Goal: Transaction & Acquisition: Purchase product/service

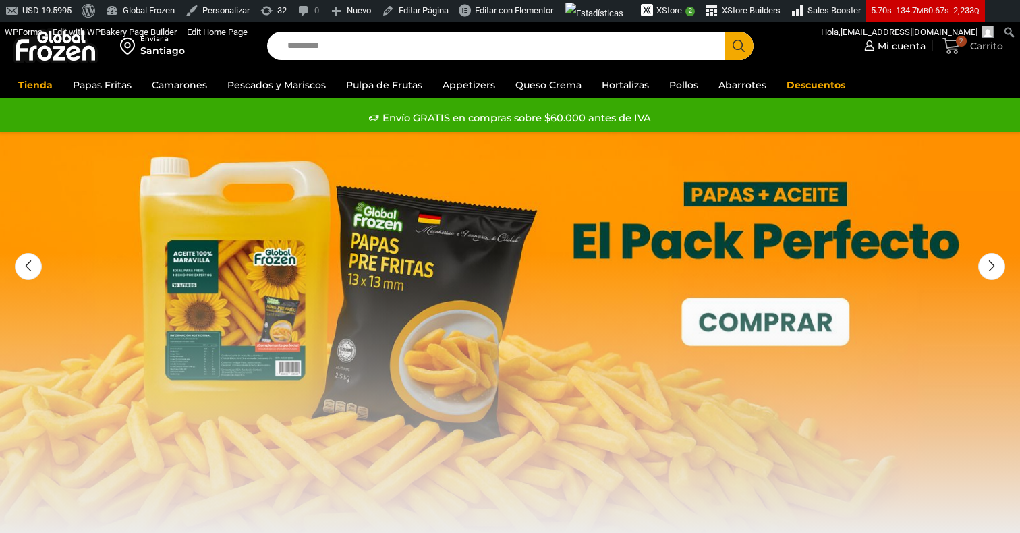
click at [978, 47] on span "Carrito" at bounding box center [985, 45] width 36 height 13
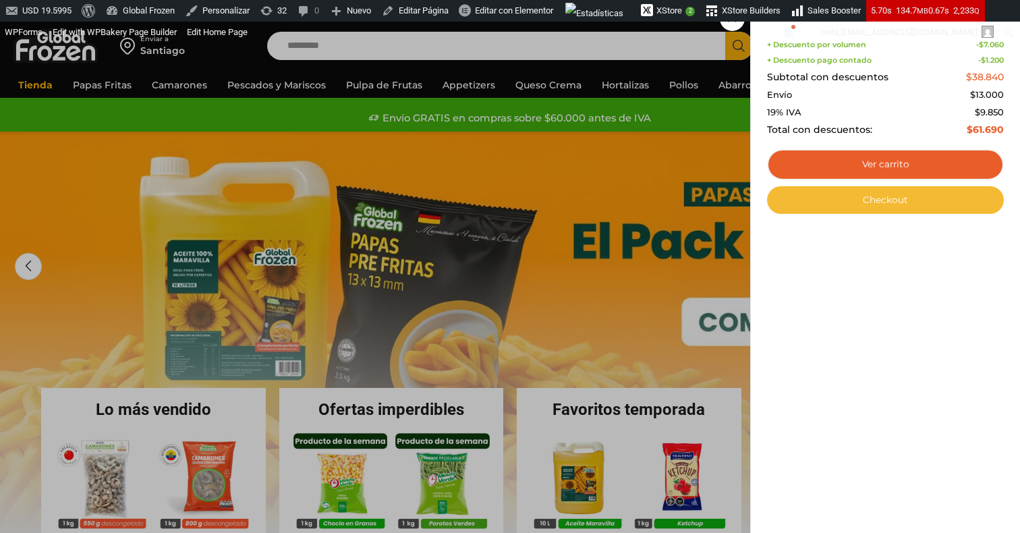
click at [863, 199] on link "Checkout" at bounding box center [885, 200] width 237 height 28
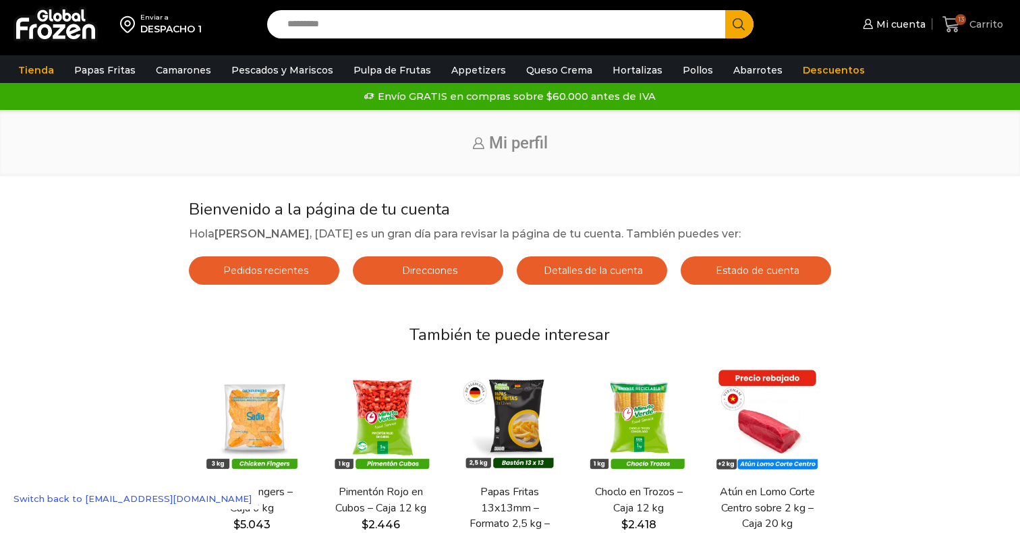
click at [959, 30] on icon at bounding box center [952, 25] width 18 height 18
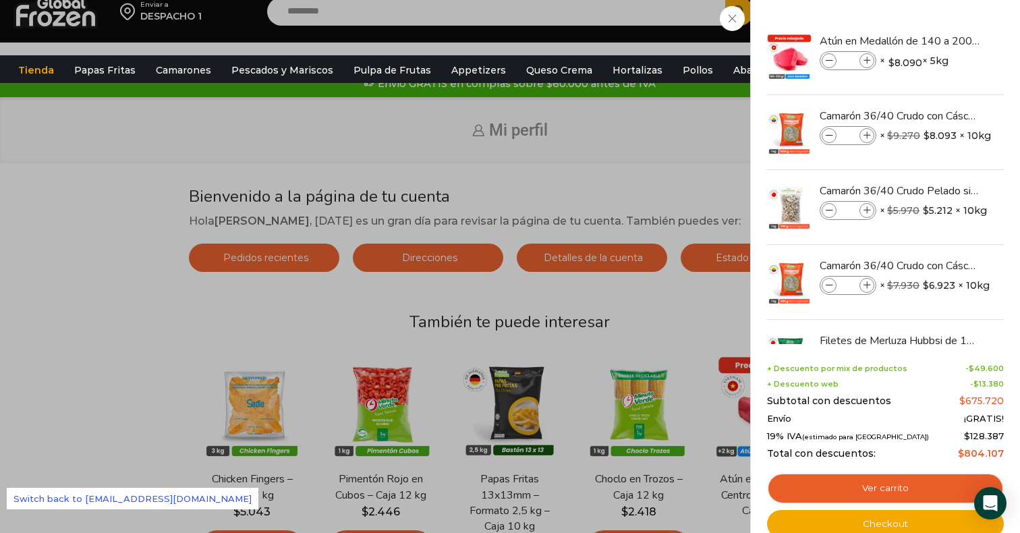
scroll to position [19, 0]
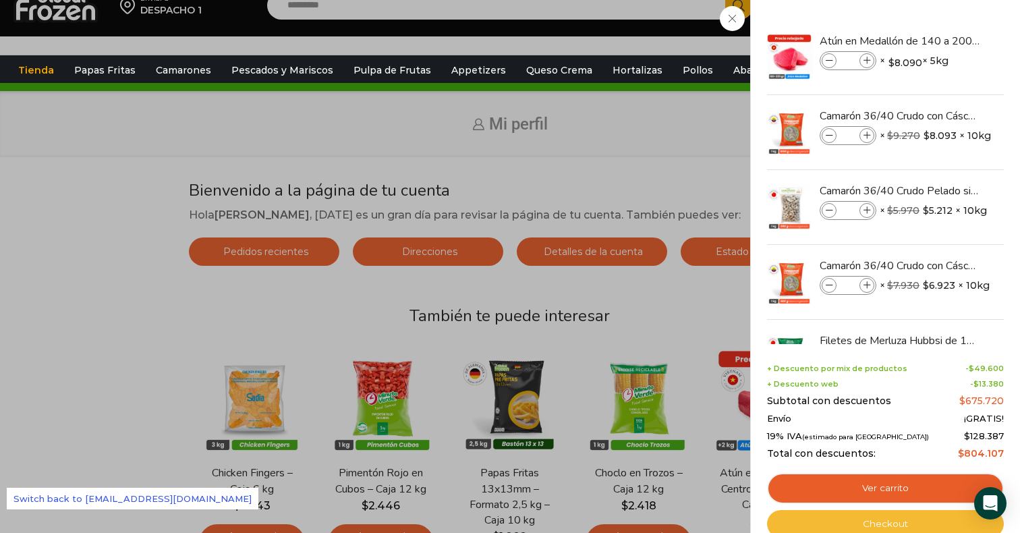
click at [828, 520] on link "Checkout" at bounding box center [885, 524] width 237 height 28
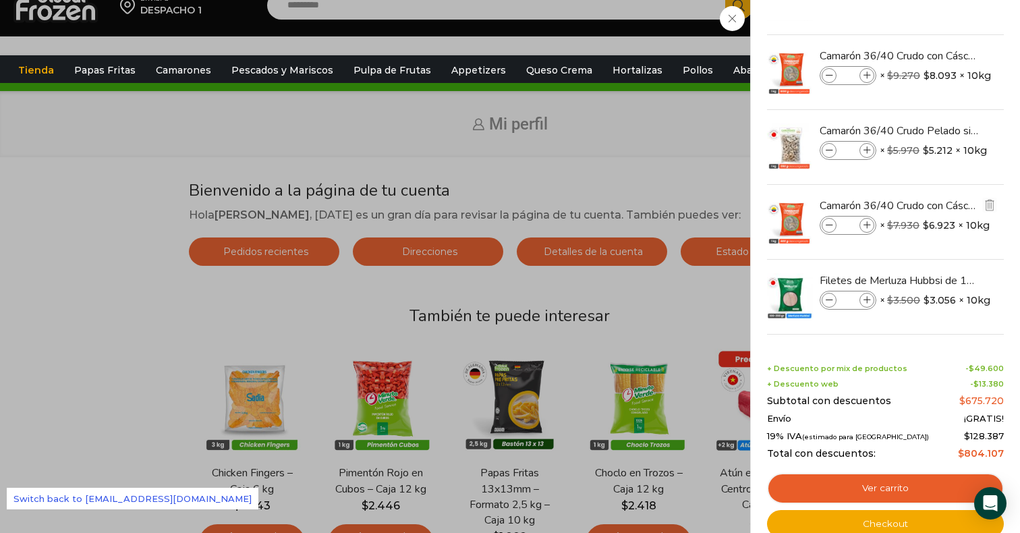
scroll to position [135, 0]
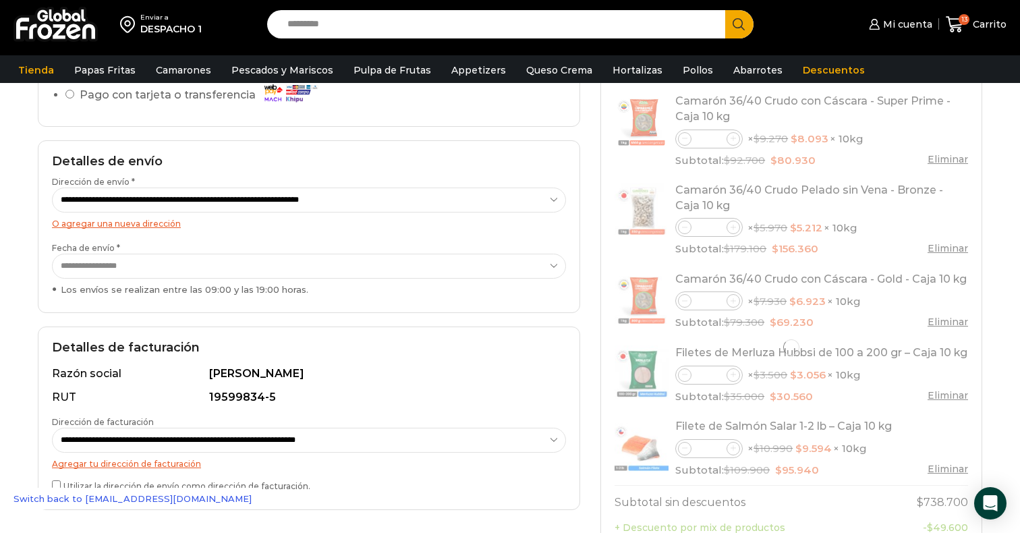
scroll to position [298, 0]
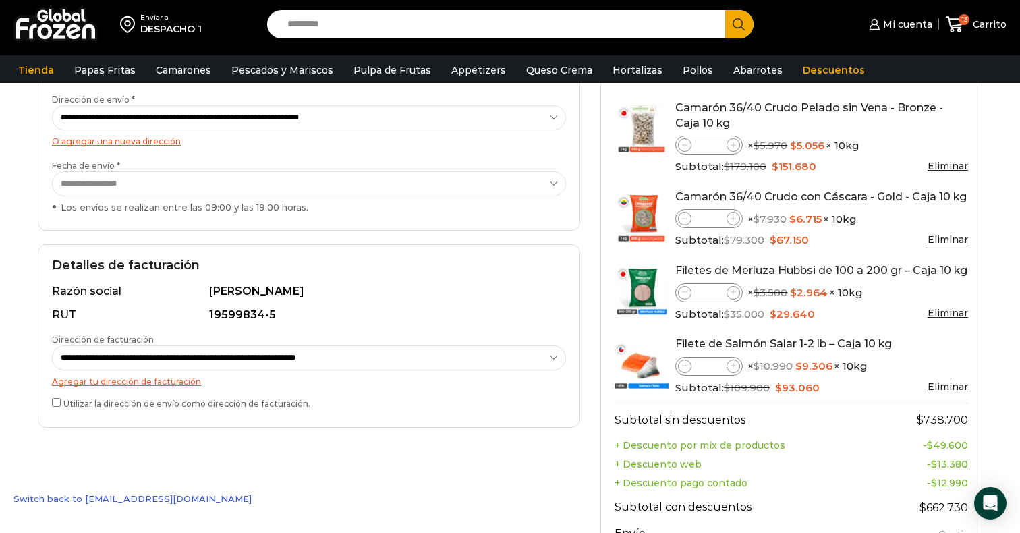
click at [279, 191] on select "**********" at bounding box center [309, 183] width 514 height 25
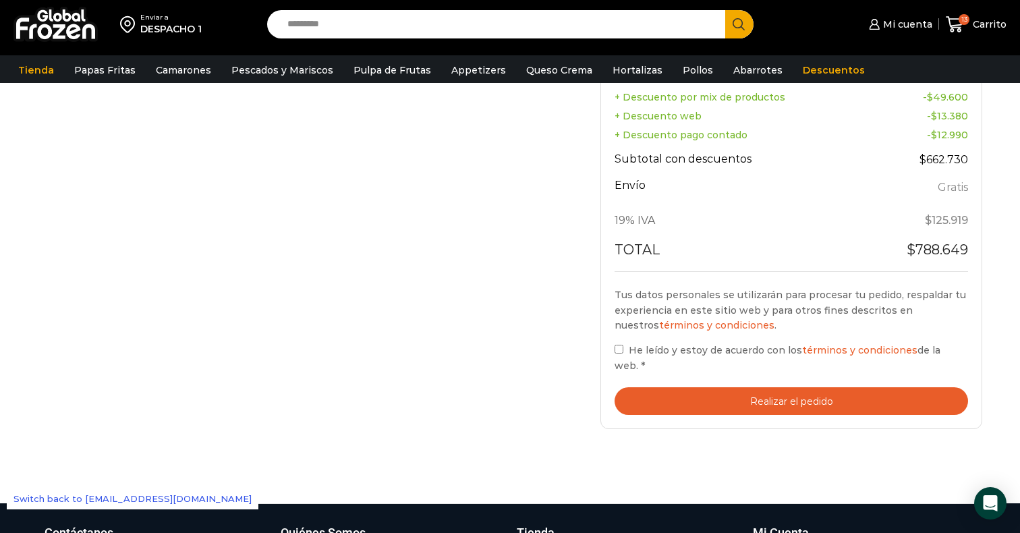
scroll to position [0, 0]
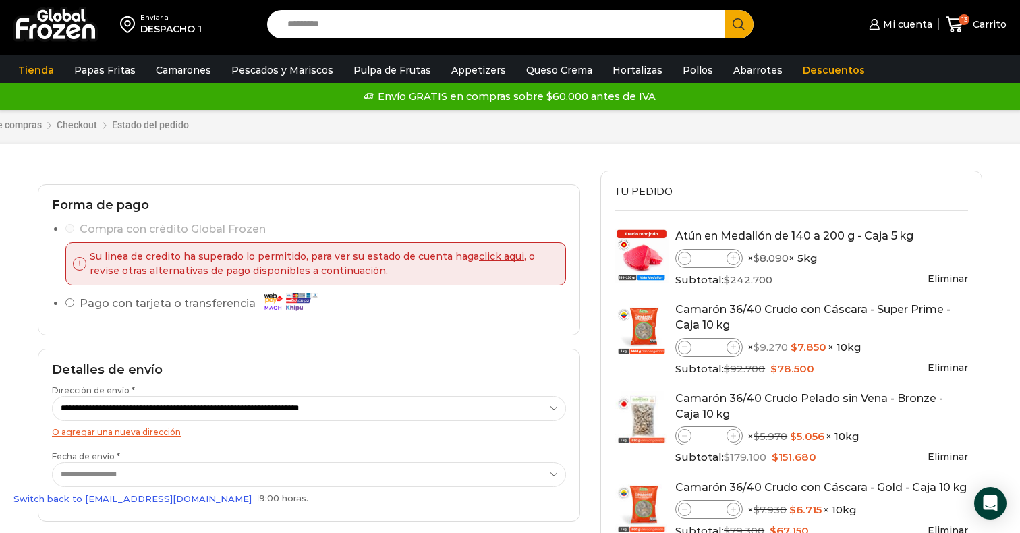
click at [57, 22] on img at bounding box center [55, 24] width 84 height 35
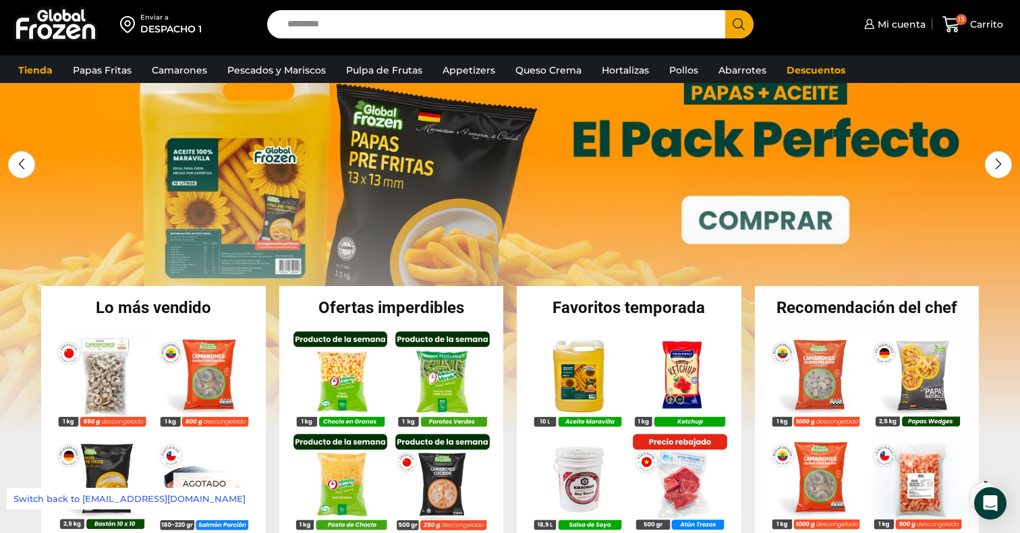
scroll to position [117, 0]
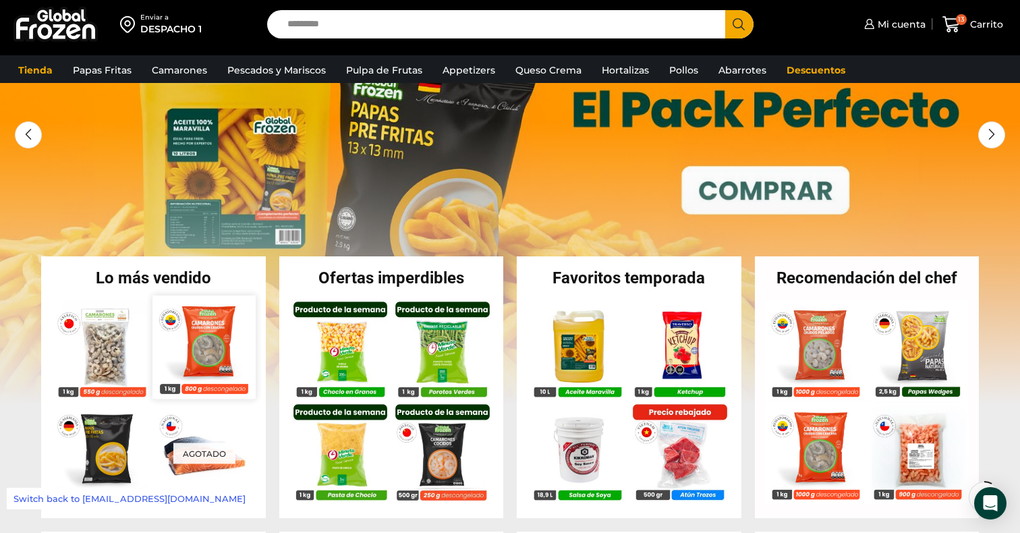
click at [212, 348] on img at bounding box center [204, 347] width 103 height 103
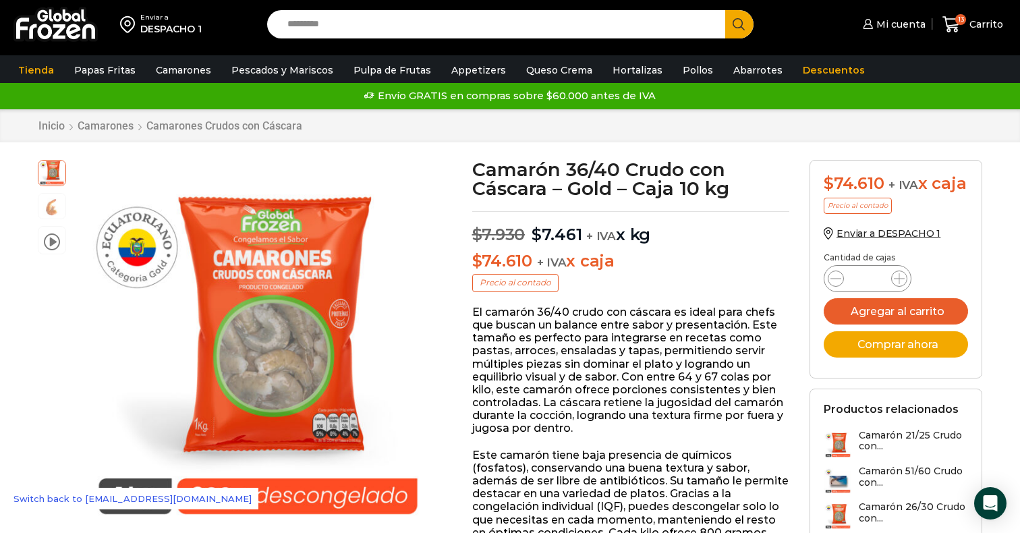
scroll to position [3, 0]
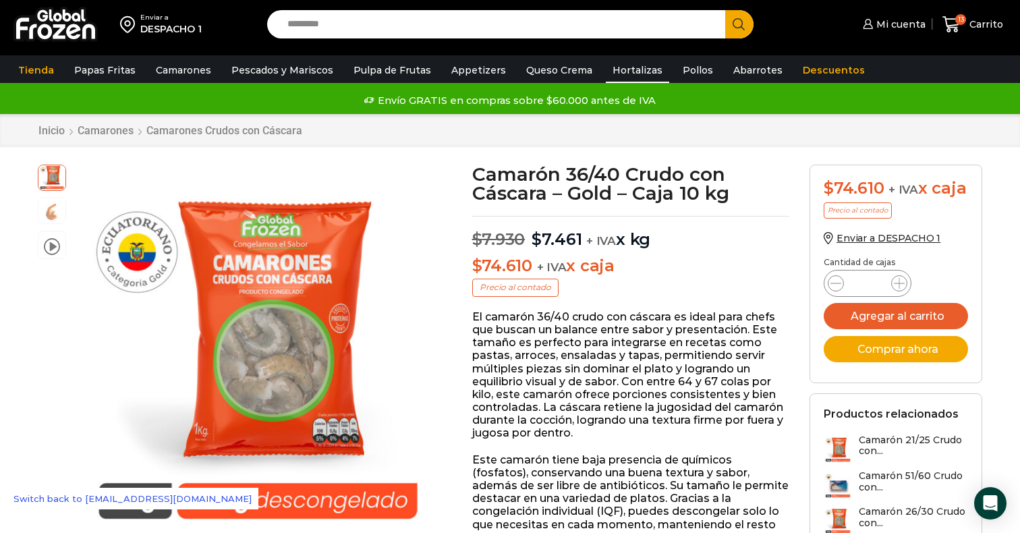
click at [606, 78] on link "Hortalizas" at bounding box center [637, 70] width 63 height 26
